Goal: Information Seeking & Learning: Learn about a topic

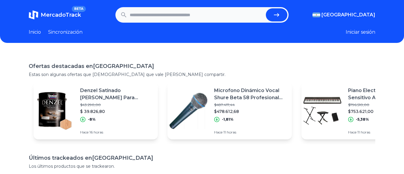
click at [173, 14] on input "text" at bounding box center [197, 14] width 134 height 13
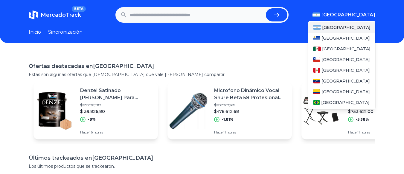
click at [369, 15] on font "[GEOGRAPHIC_DATA]" at bounding box center [348, 15] width 54 height 6
click at [340, 48] on font "[GEOGRAPHIC_DATA]" at bounding box center [346, 48] width 48 height 5
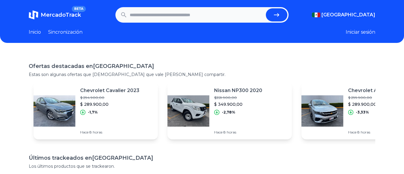
click at [197, 16] on input "text" at bounding box center [197, 14] width 134 height 13
type input "**********"
click at [266, 8] on button "submit" at bounding box center [277, 14] width 22 height 13
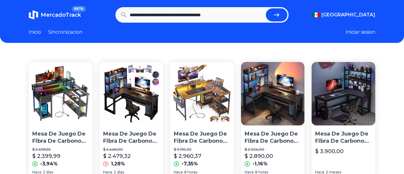
scroll to position [30, 0]
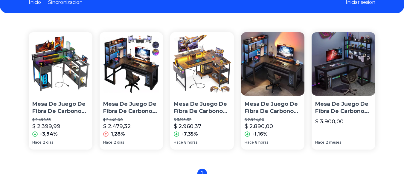
click at [132, 77] on img at bounding box center [131, 64] width 64 height 64
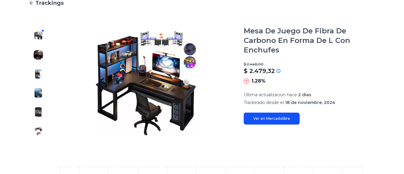
scroll to position [60, 0]
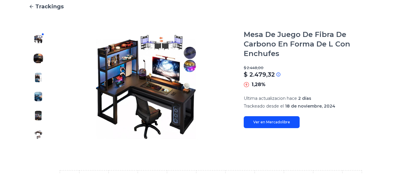
type input "**********"
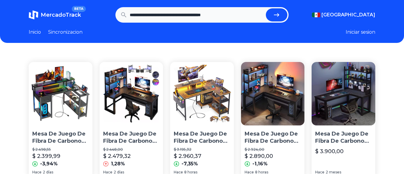
click at [280, 14] on icon "submit" at bounding box center [276, 14] width 7 height 7
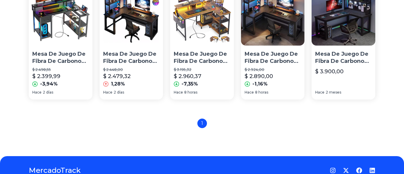
scroll to position [22, 0]
